Goal: Check status: Check status

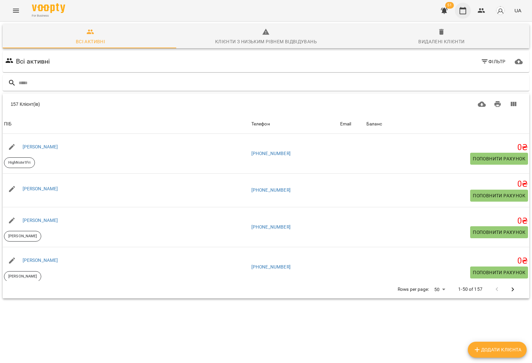
click at [460, 8] on icon "button" at bounding box center [462, 10] width 7 height 7
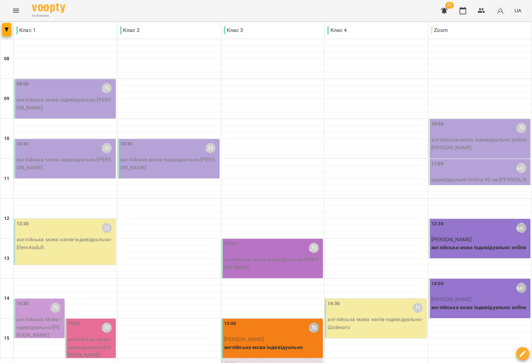
type input "**********"
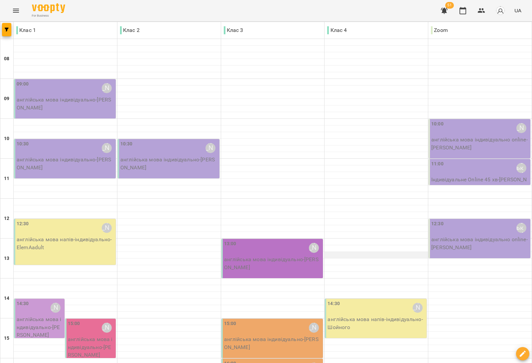
scroll to position [83, 0]
click at [289, 239] on div "13:00 Дем'[PERSON_NAME] англійська мова індивідуально - [PERSON_NAME]" at bounding box center [272, 258] width 102 height 39
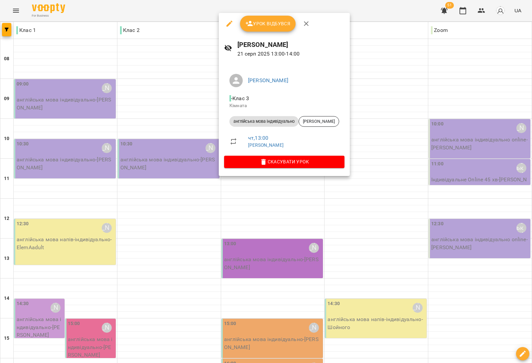
click at [210, 195] on div at bounding box center [266, 181] width 532 height 363
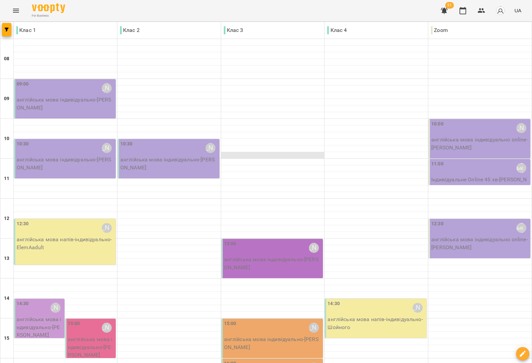
scroll to position [0, 0]
click at [198, 159] on p "англійська мова індивідуально - [PERSON_NAME]" at bounding box center [169, 164] width 98 height 16
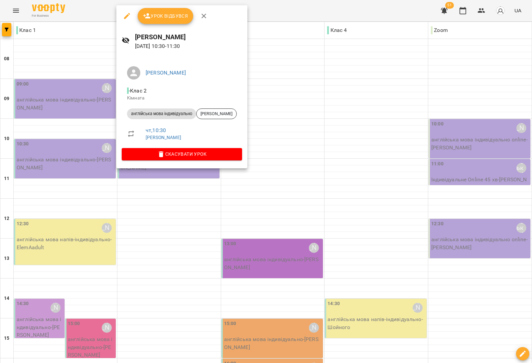
click at [160, 241] on div at bounding box center [266, 181] width 532 height 363
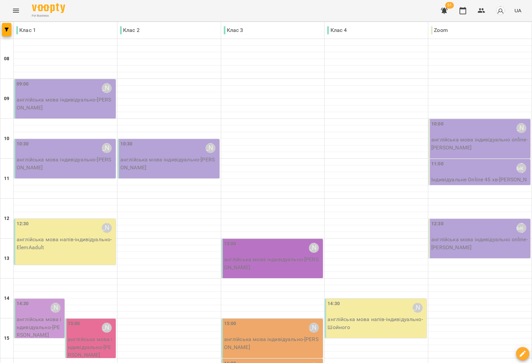
click at [65, 156] on p "англійська мова індивідуально - [PERSON_NAME]" at bounding box center [66, 164] width 98 height 16
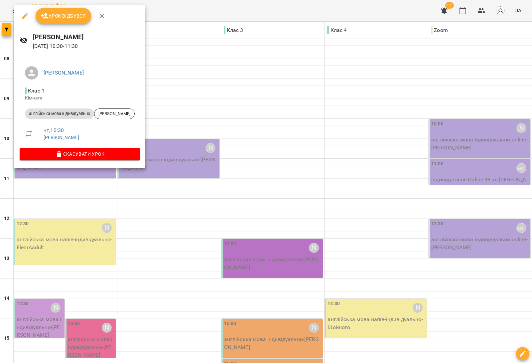
click at [167, 212] on div at bounding box center [266, 181] width 532 height 363
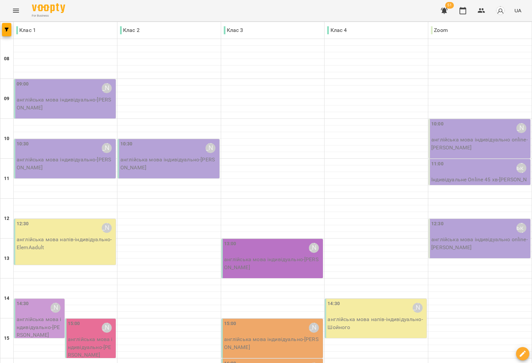
click at [165, 156] on p "англійська мова індивідуально - [PERSON_NAME]" at bounding box center [169, 164] width 98 height 16
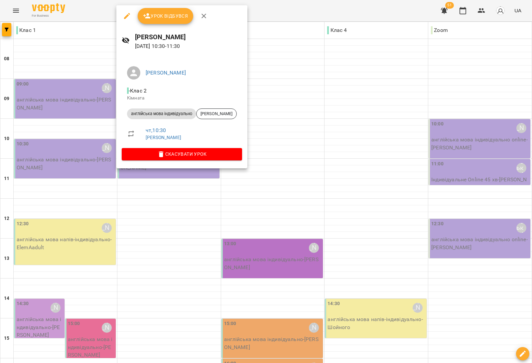
click at [186, 237] on div at bounding box center [266, 181] width 532 height 363
